Goal: Information Seeking & Learning: Learn about a topic

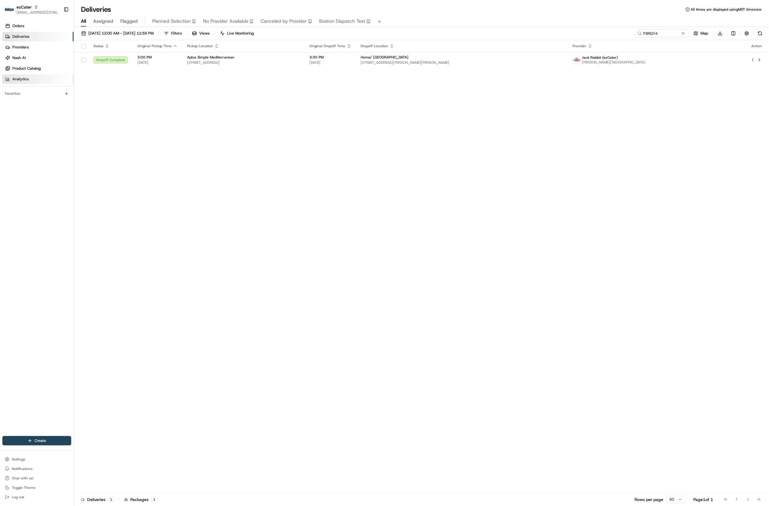
drag, startPoint x: 28, startPoint y: 74, endPoint x: 28, endPoint y: 78, distance: 4.4
click at [27, 79] on span "Analytics" at bounding box center [20, 79] width 16 height 5
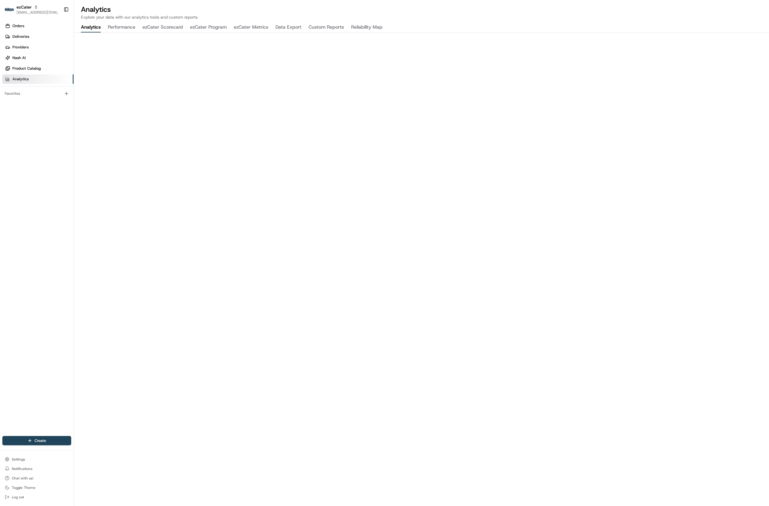
click at [252, 28] on button "ezCater Metrics" at bounding box center [251, 27] width 35 height 10
click at [216, 27] on button "ezCater Program" at bounding box center [208, 27] width 37 height 10
click at [250, 25] on button "ezCater Metrics" at bounding box center [251, 27] width 35 height 10
